Goal: Transaction & Acquisition: Book appointment/travel/reservation

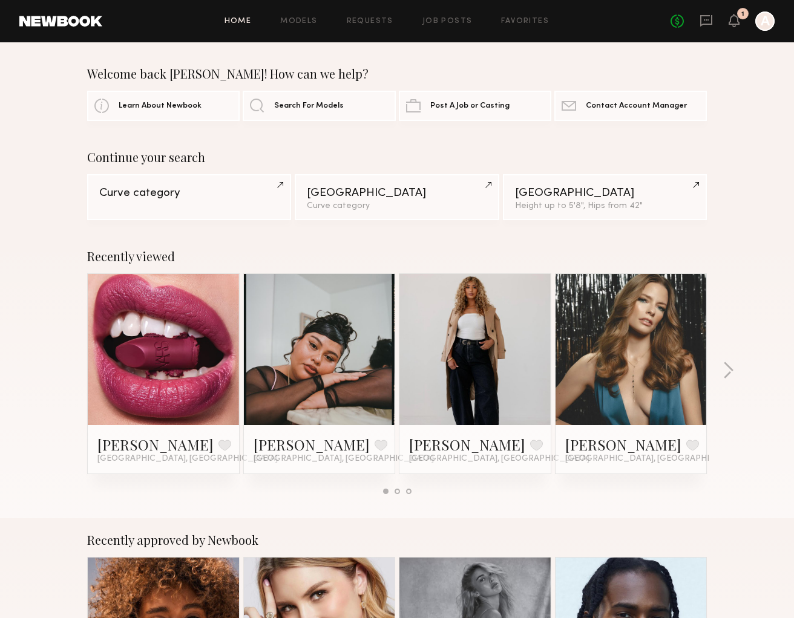
scroll to position [2, 0]
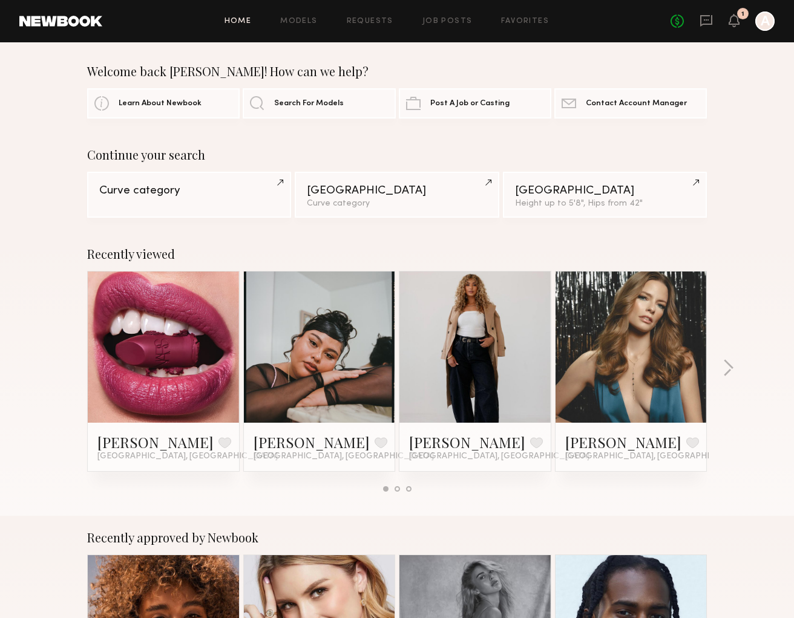
click at [733, 362] on div "Recently viewed Olivia S. Favorite Los Angeles, CA Luz F. Favorite Los Angeles,…" at bounding box center [397, 374] width 794 height 284
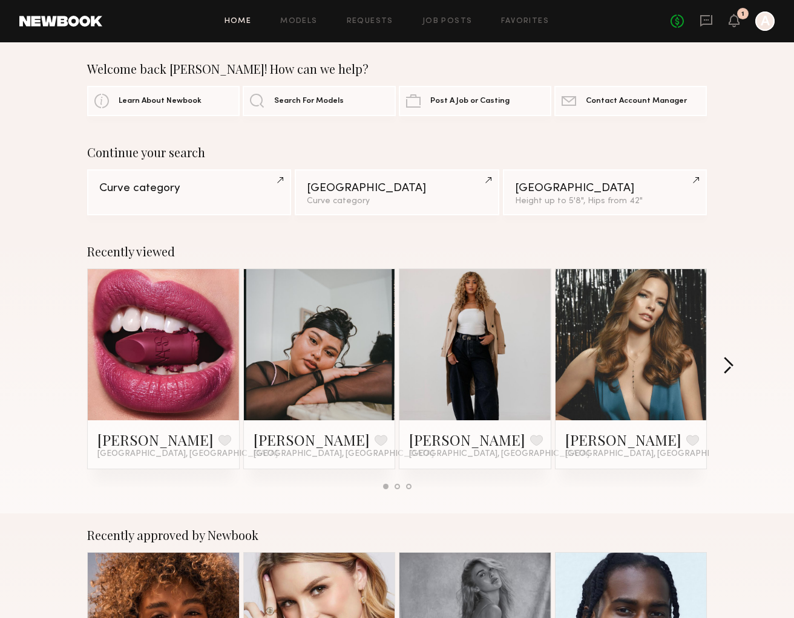
click at [731, 362] on button "button" at bounding box center [727, 367] width 11 height 20
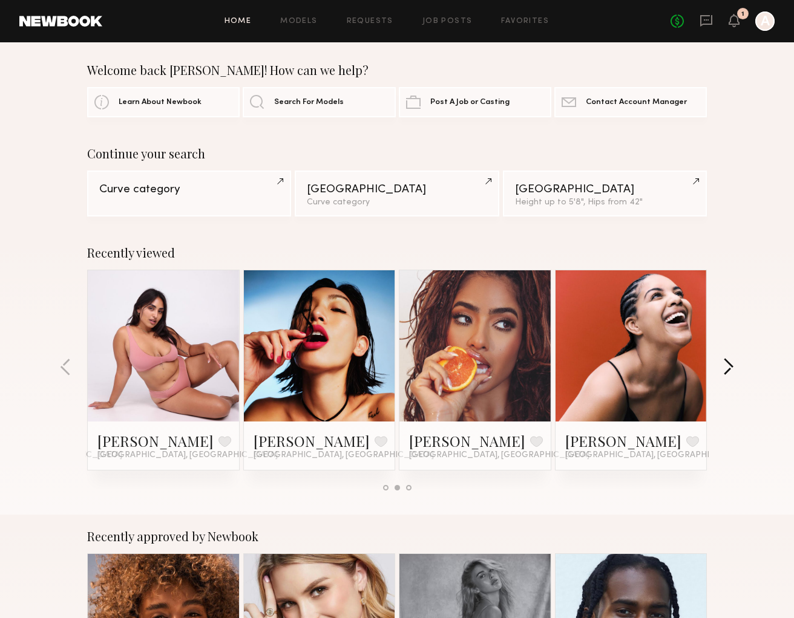
scroll to position [4, 0]
click at [725, 362] on button "button" at bounding box center [727, 368] width 11 height 20
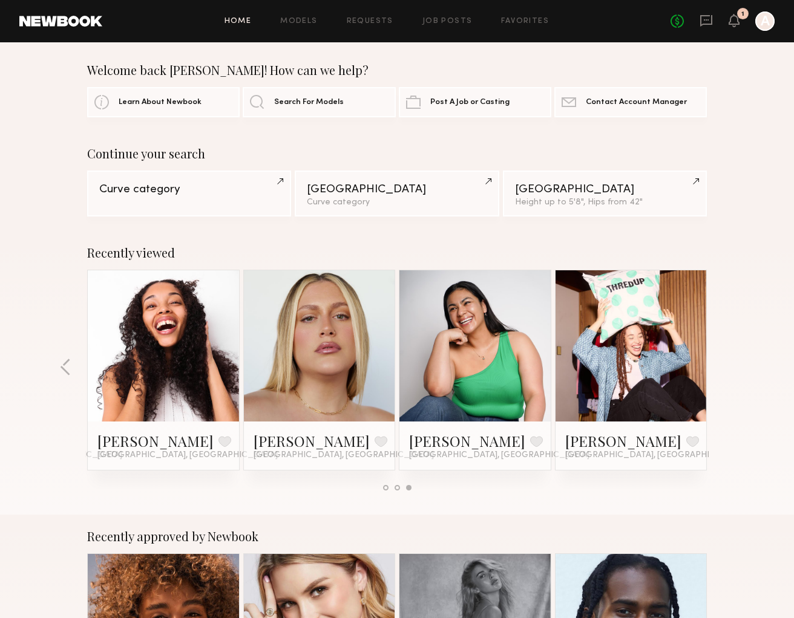
click at [728, 21] on div "No fees up to $5,000 1 A" at bounding box center [722, 20] width 104 height 19
click at [734, 21] on icon at bounding box center [734, 20] width 10 height 8
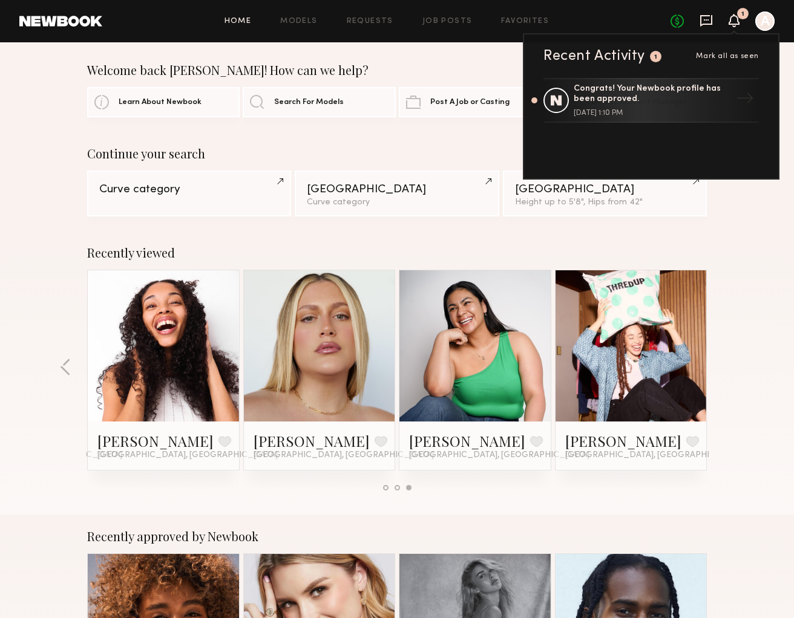
click at [710, 22] on icon at bounding box center [705, 20] width 13 height 13
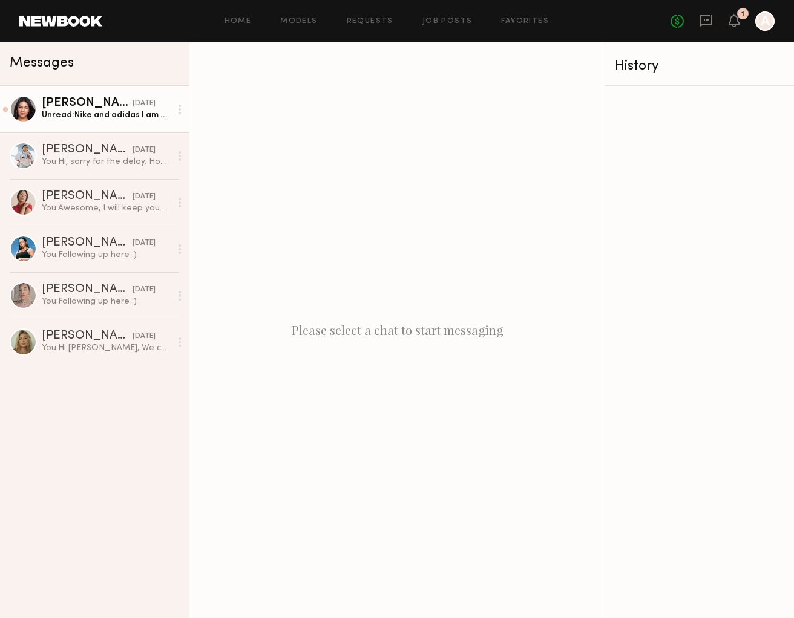
click at [111, 110] on div "Unread: Nike and adidas I am a Large in tops and bottoms Lululemon i range betw…" at bounding box center [106, 114] width 129 height 11
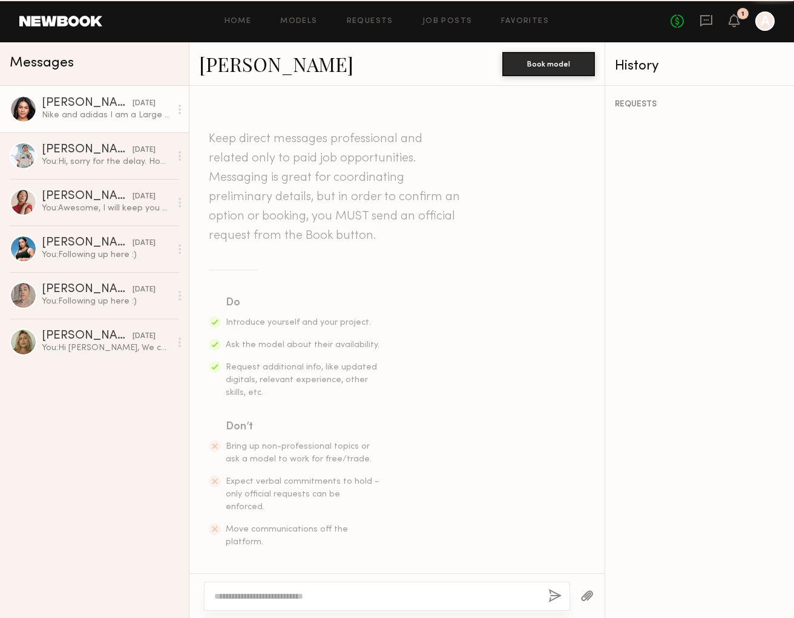
scroll to position [1345, 0]
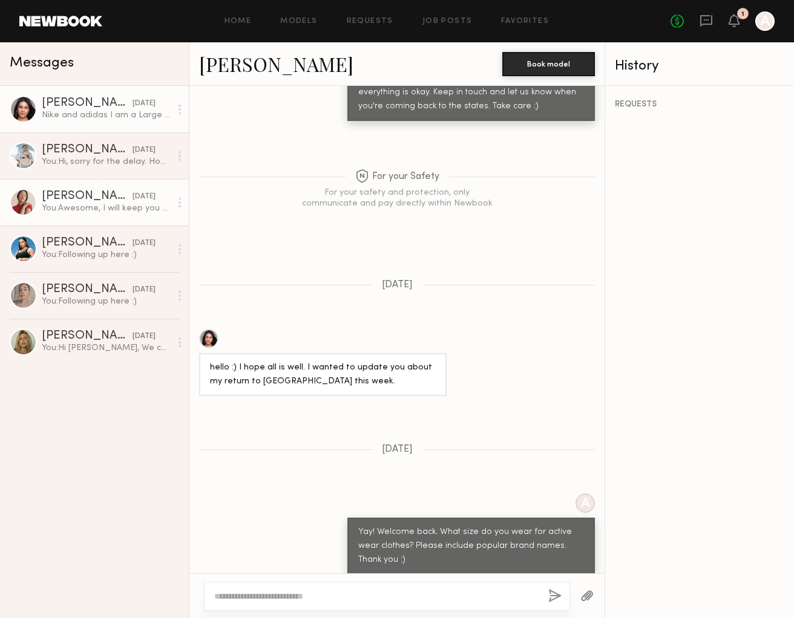
click at [61, 207] on div "You: Awesome, I will keep you posted :)" at bounding box center [106, 208] width 129 height 11
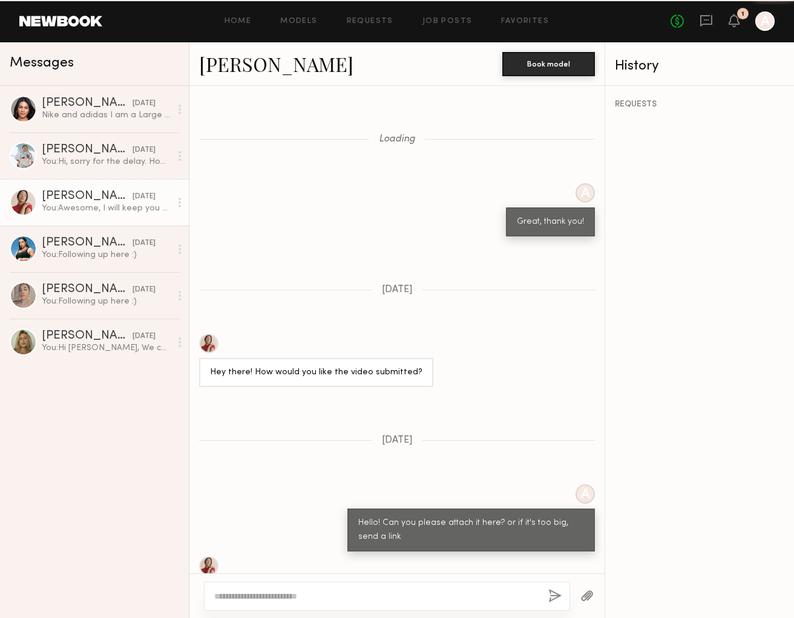
scroll to position [1046, 0]
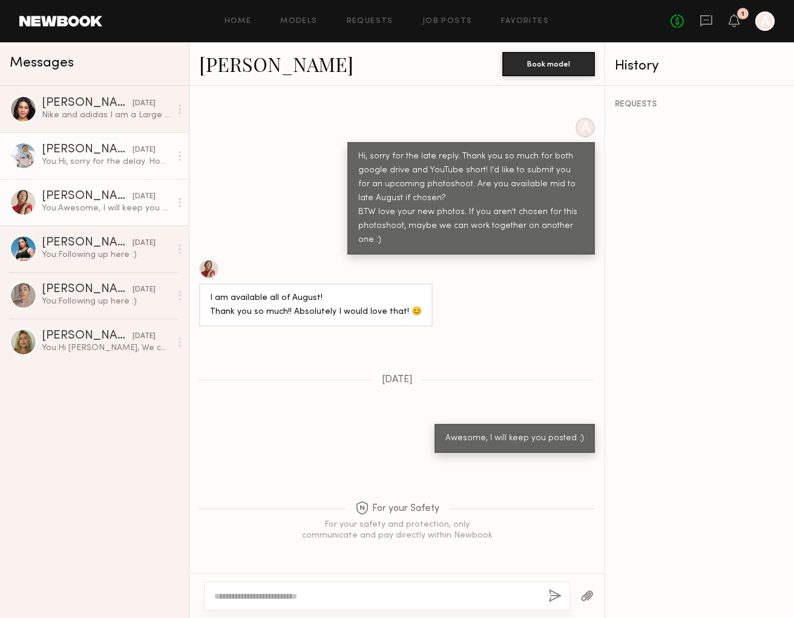
click at [56, 157] on div "You: Hi, sorry for the delay. Hope all is well! OK I will keep you in mind for …" at bounding box center [106, 161] width 129 height 11
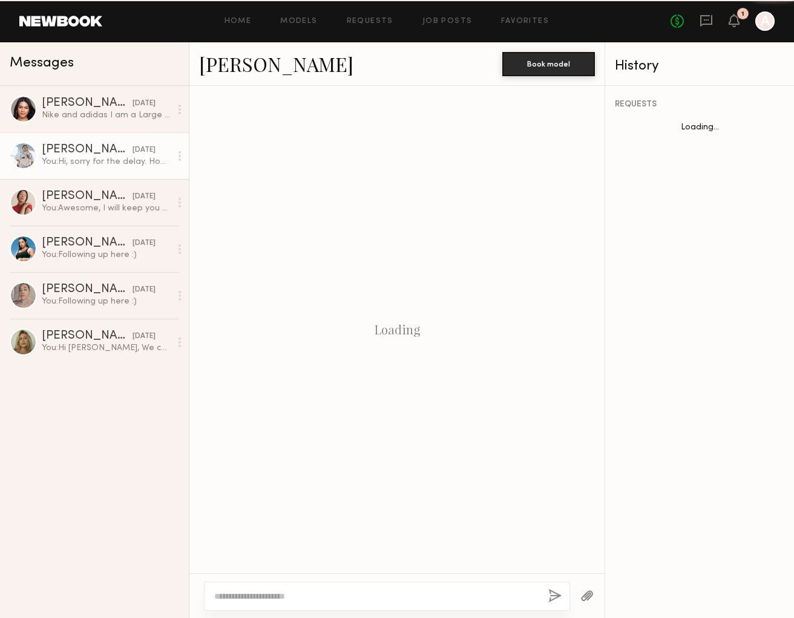
scroll to position [824, 0]
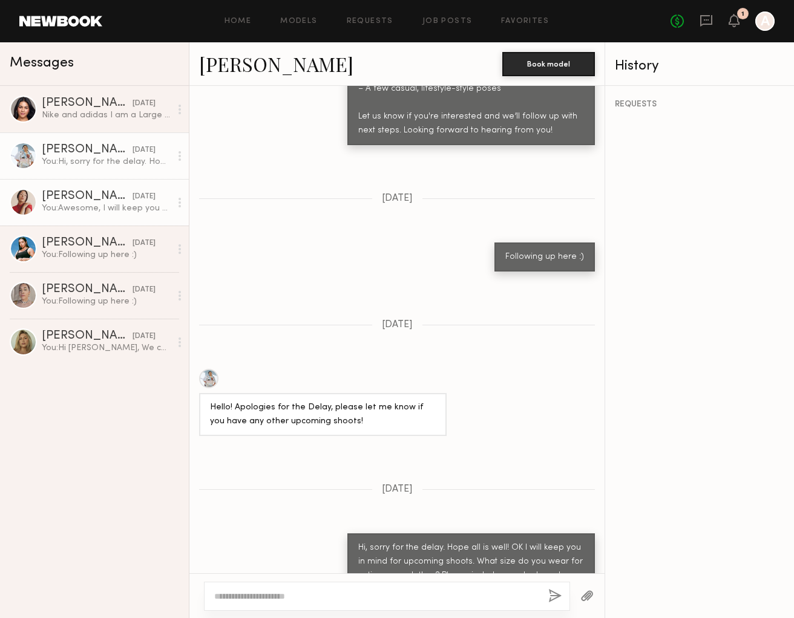
click at [34, 203] on div at bounding box center [23, 202] width 27 height 27
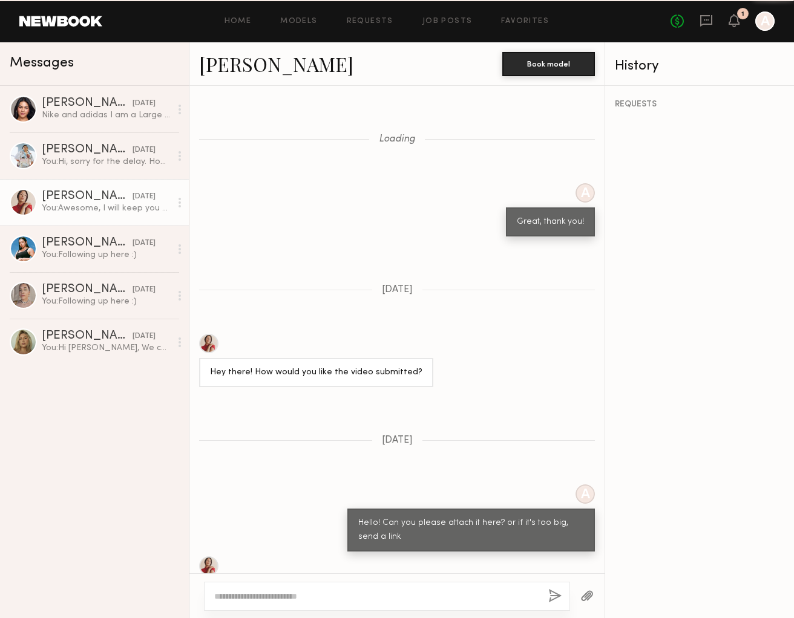
scroll to position [1046, 0]
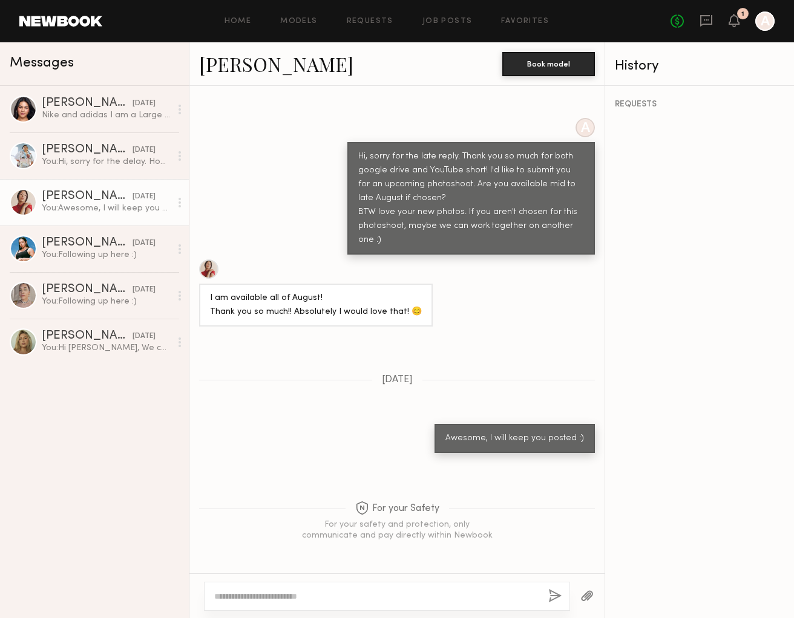
click at [203, 270] on div at bounding box center [208, 269] width 19 height 19
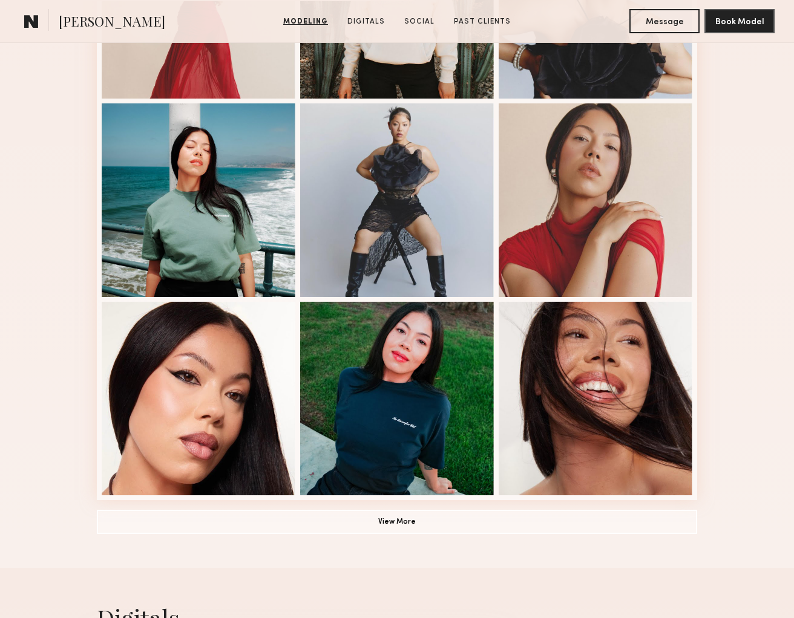
scroll to position [645, 0]
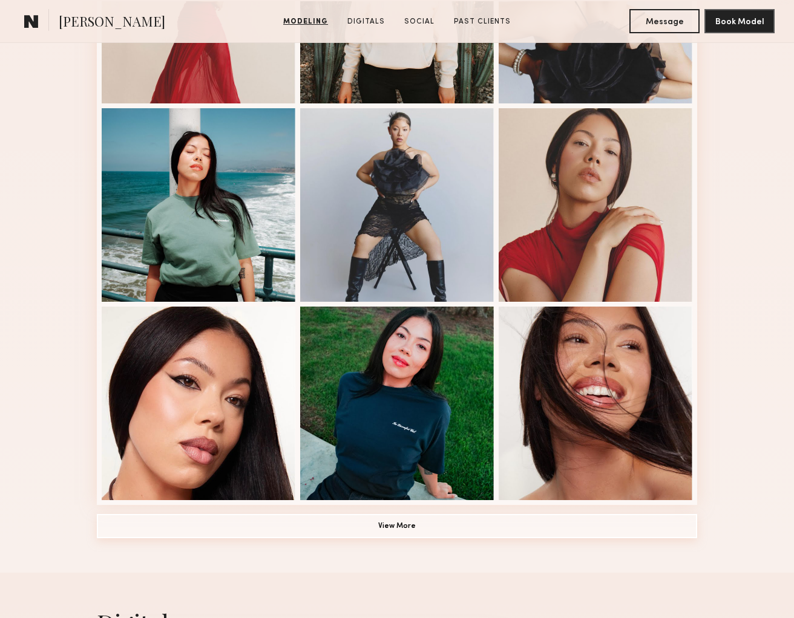
click at [402, 519] on button "View More" at bounding box center [397, 526] width 600 height 24
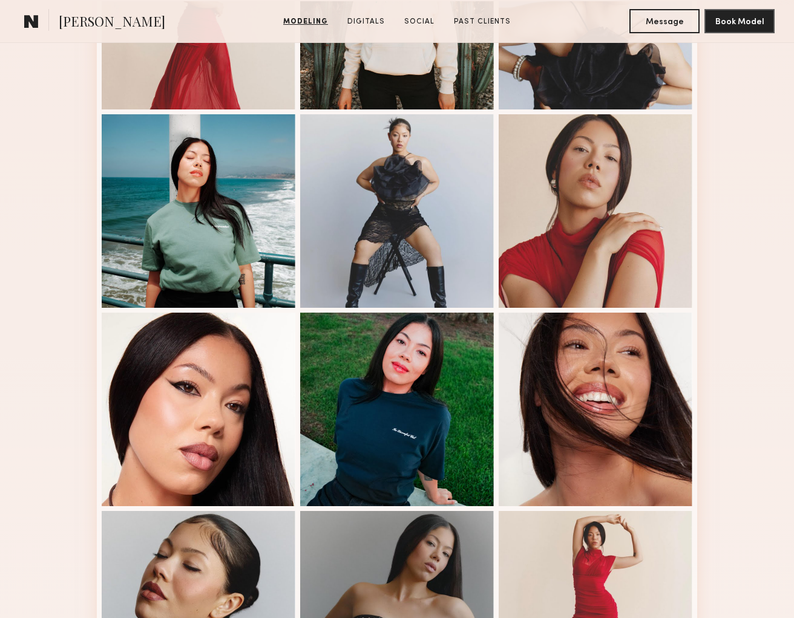
click at [424, 537] on div at bounding box center [397, 608] width 194 height 194
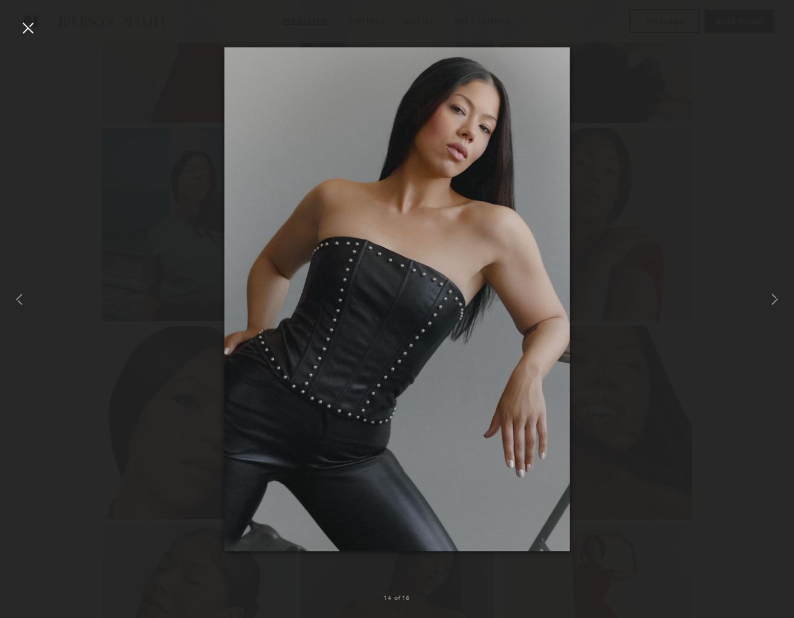
scroll to position [627, 0]
click at [30, 24] on div at bounding box center [27, 27] width 19 height 19
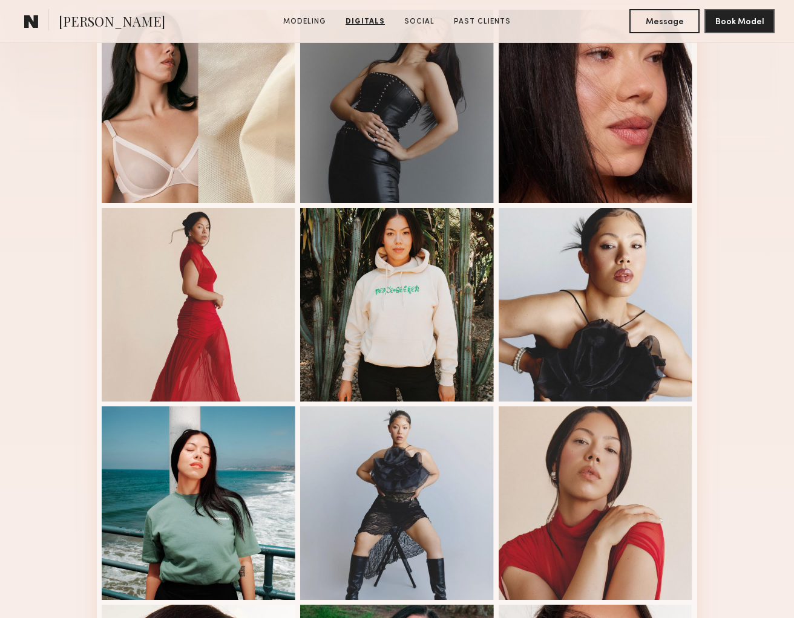
scroll to position [279, 0]
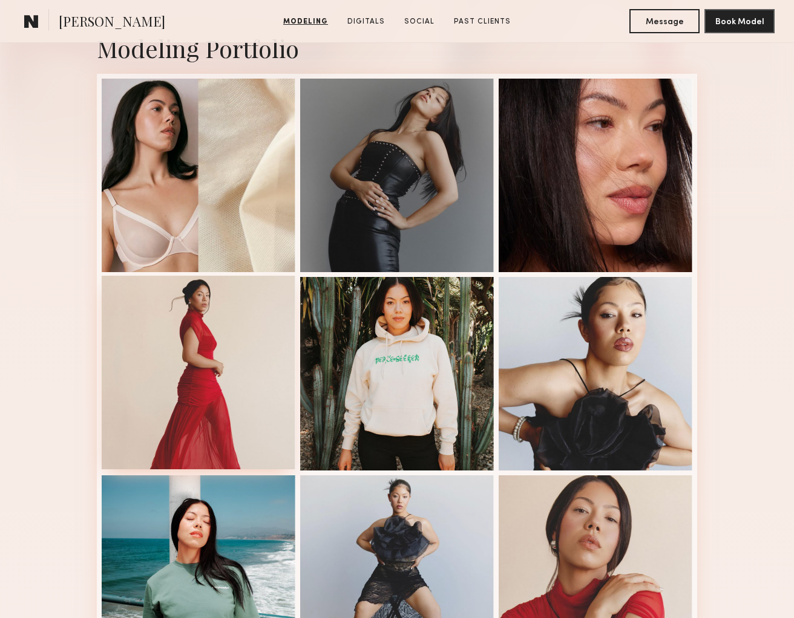
click at [225, 380] on div at bounding box center [199, 373] width 194 height 194
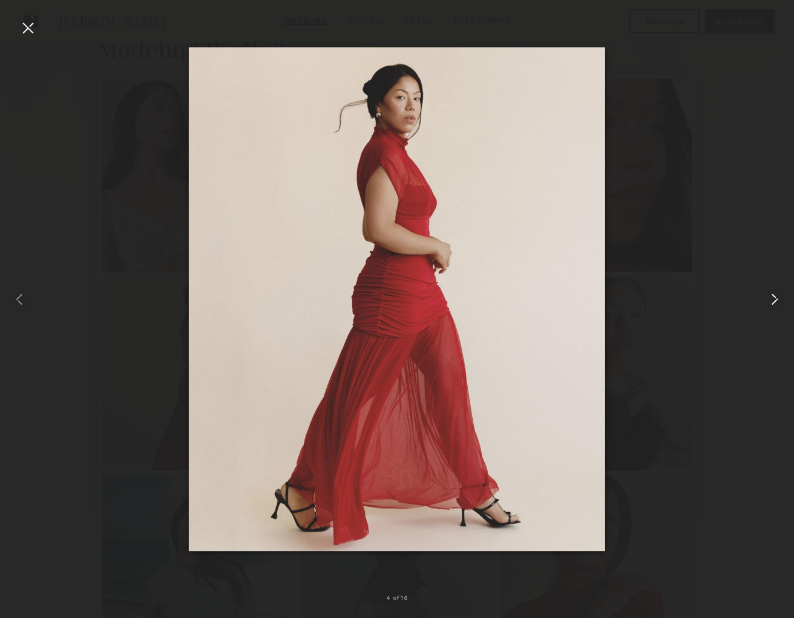
click at [771, 297] on common-icon at bounding box center [774, 299] width 19 height 19
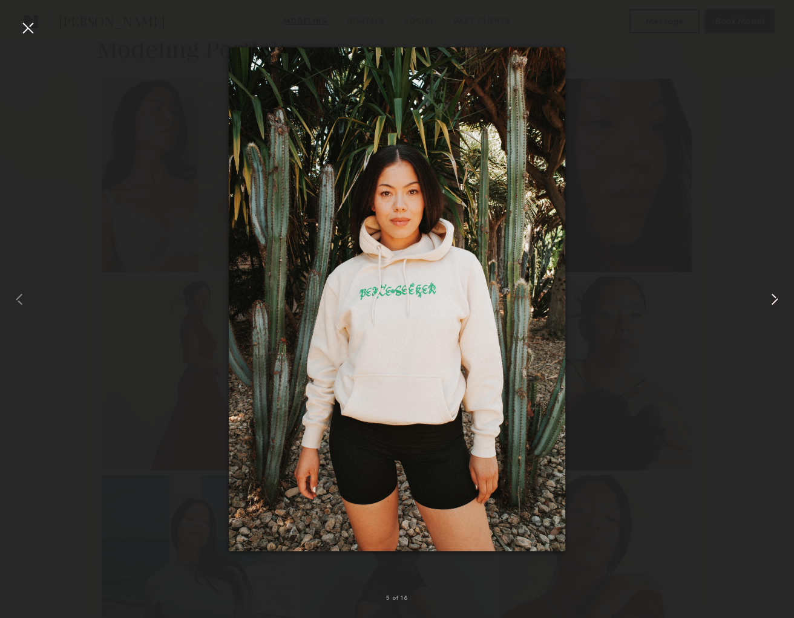
click at [771, 297] on common-icon at bounding box center [774, 299] width 19 height 19
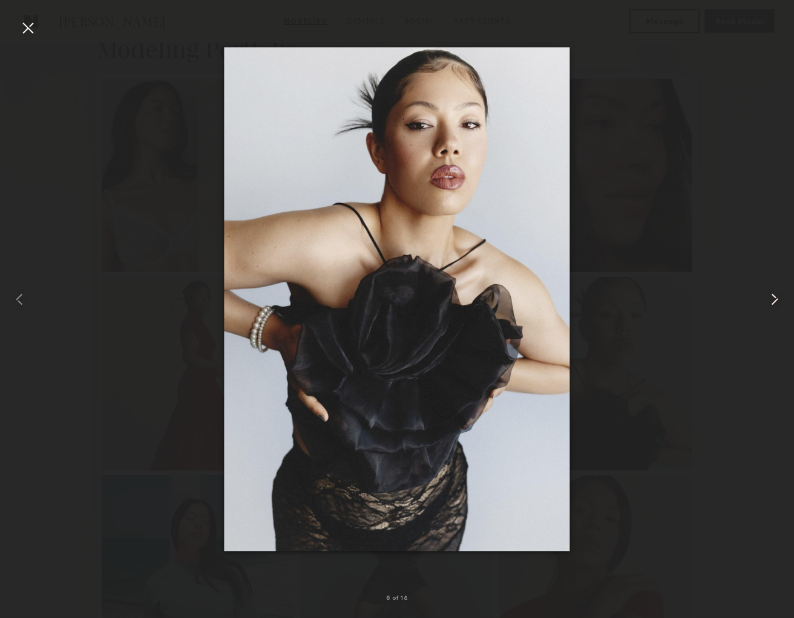
click at [771, 297] on common-icon at bounding box center [774, 299] width 19 height 19
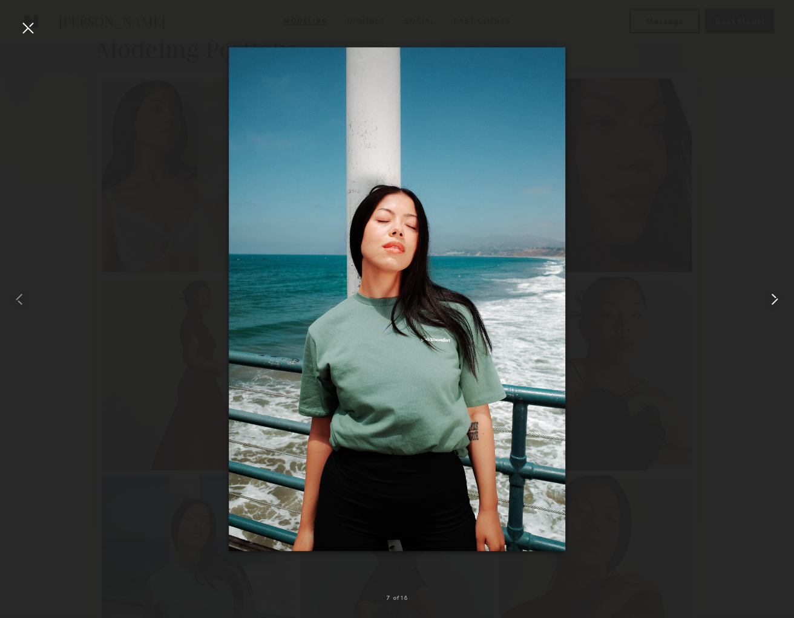
click at [771, 297] on common-icon at bounding box center [774, 299] width 19 height 19
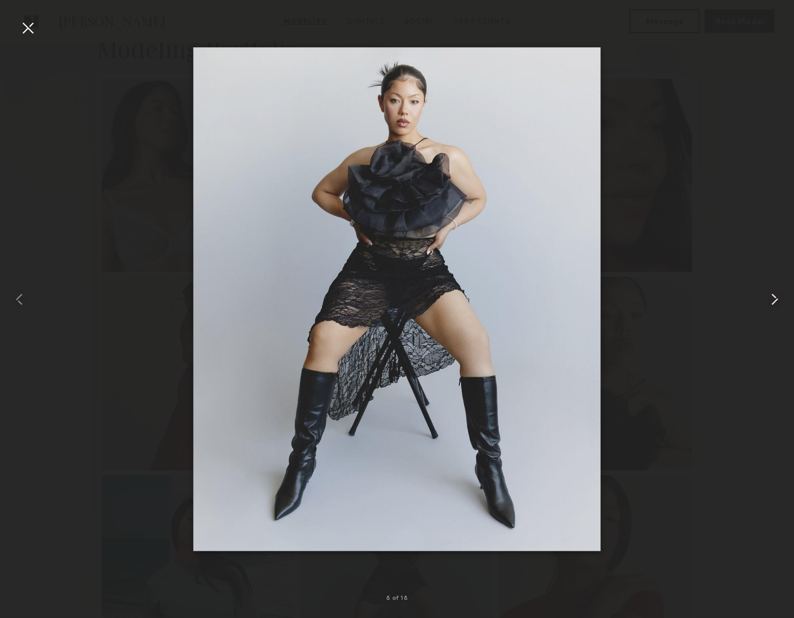
click at [771, 297] on common-icon at bounding box center [774, 299] width 19 height 19
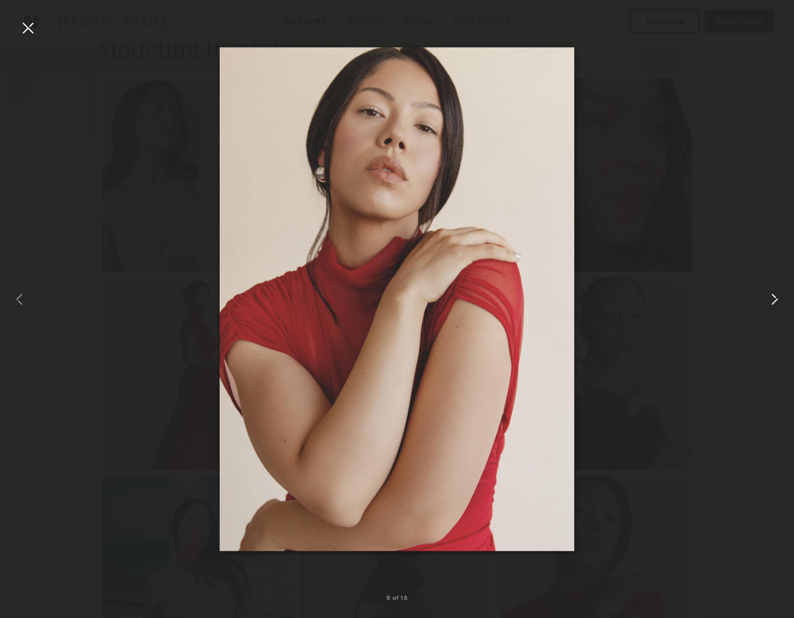
click at [771, 297] on common-icon at bounding box center [774, 299] width 19 height 19
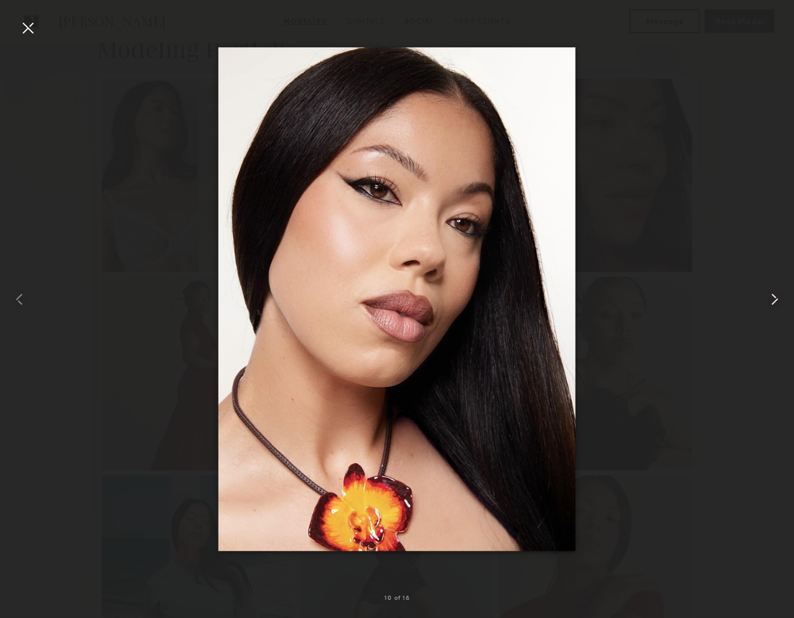
click at [771, 297] on common-icon at bounding box center [774, 299] width 19 height 19
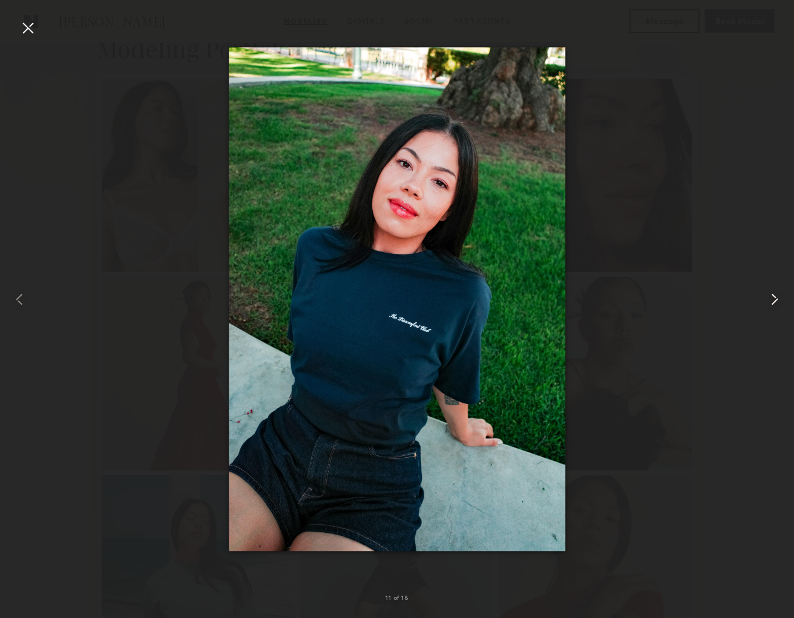
click at [771, 297] on common-icon at bounding box center [774, 299] width 19 height 19
